Goal: Task Accomplishment & Management: Manage account settings

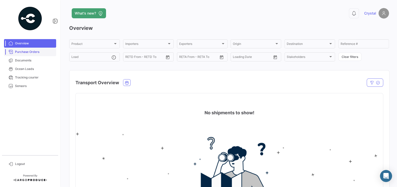
click at [28, 54] on span "Purchase Orders" at bounding box center [34, 52] width 39 height 5
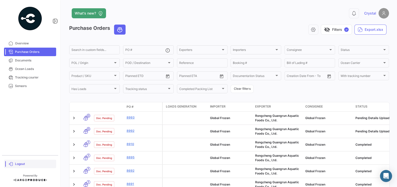
click at [19, 165] on span "Logout" at bounding box center [34, 164] width 39 height 5
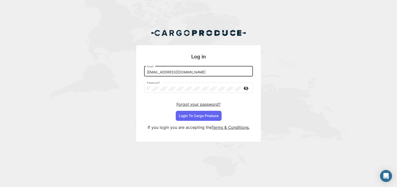
click at [201, 72] on input "[EMAIL_ADDRESS][DOMAIN_NAME]" at bounding box center [198, 72] width 103 height 4
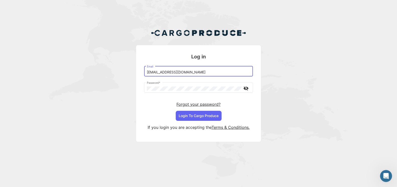
type input "[EMAIL_ADDRESS][DOMAIN_NAME]"
click at [190, 115] on button "Login To Cargo Produce" at bounding box center [199, 116] width 46 height 10
